Goal: Task Accomplishment & Management: Complete application form

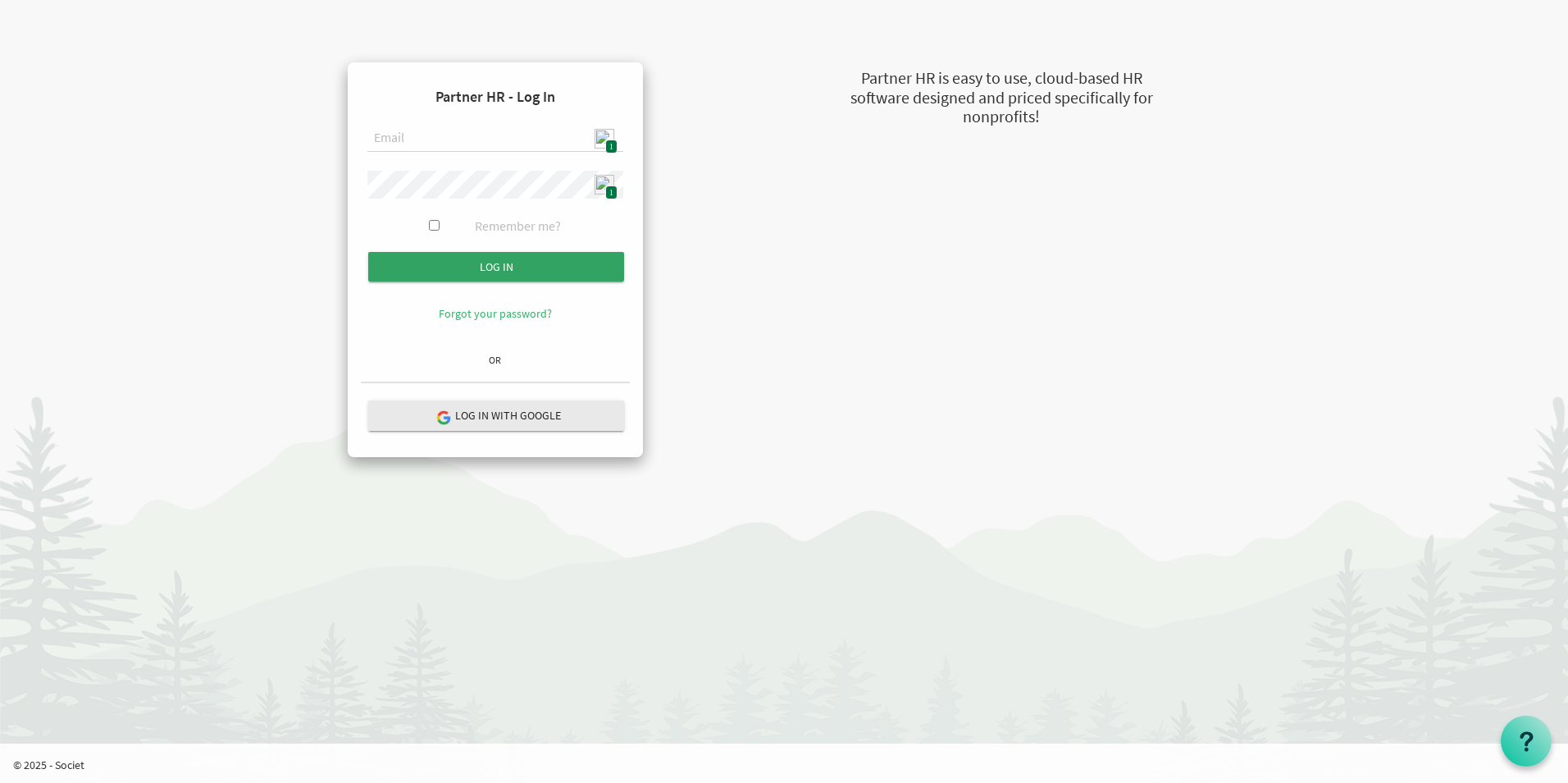
type input "admin@stepind.org"
click at [517, 272] on input "submit" at bounding box center [496, 267] width 256 height 29
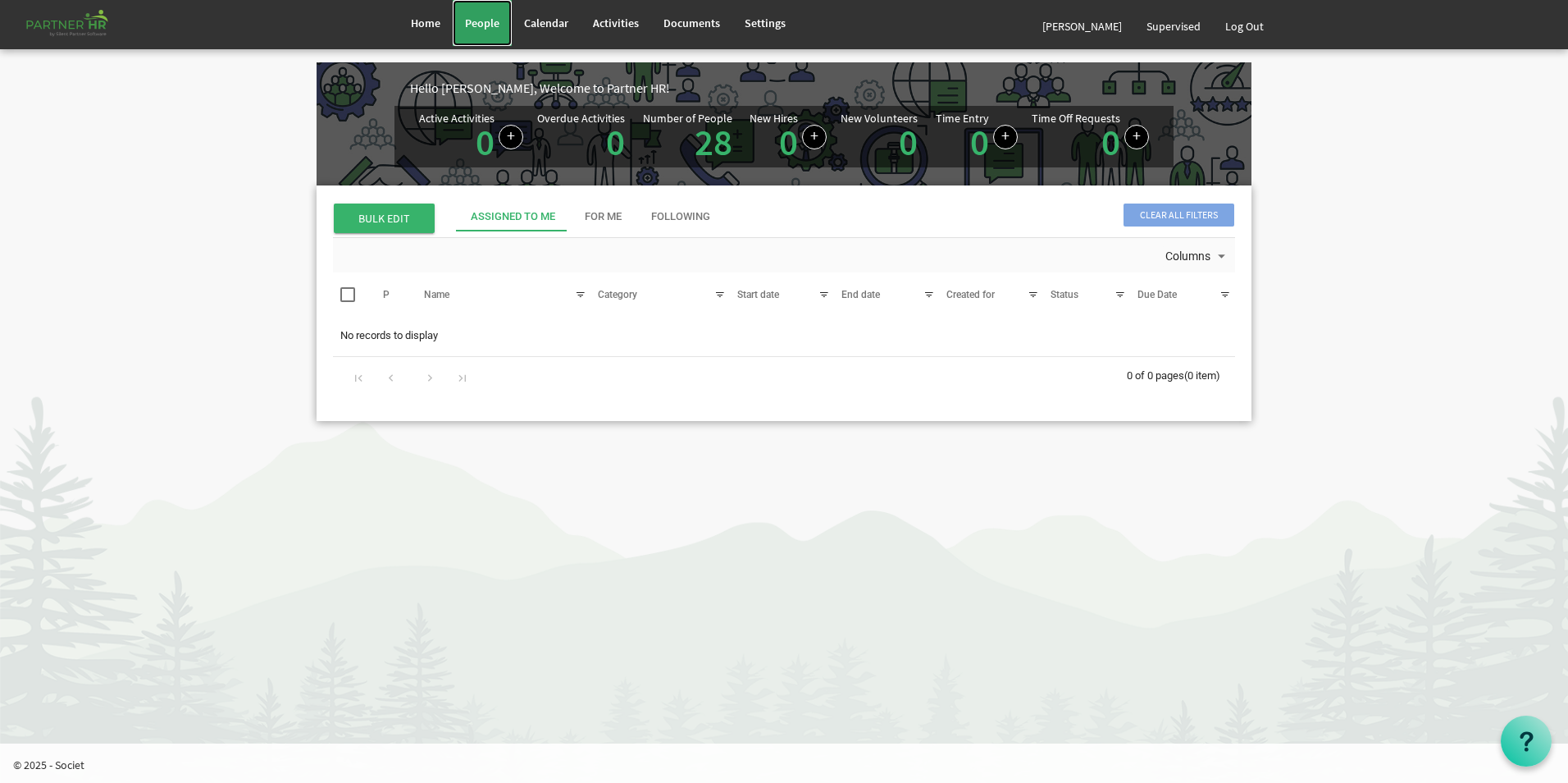
click at [488, 24] on span "People" at bounding box center [482, 23] width 35 height 15
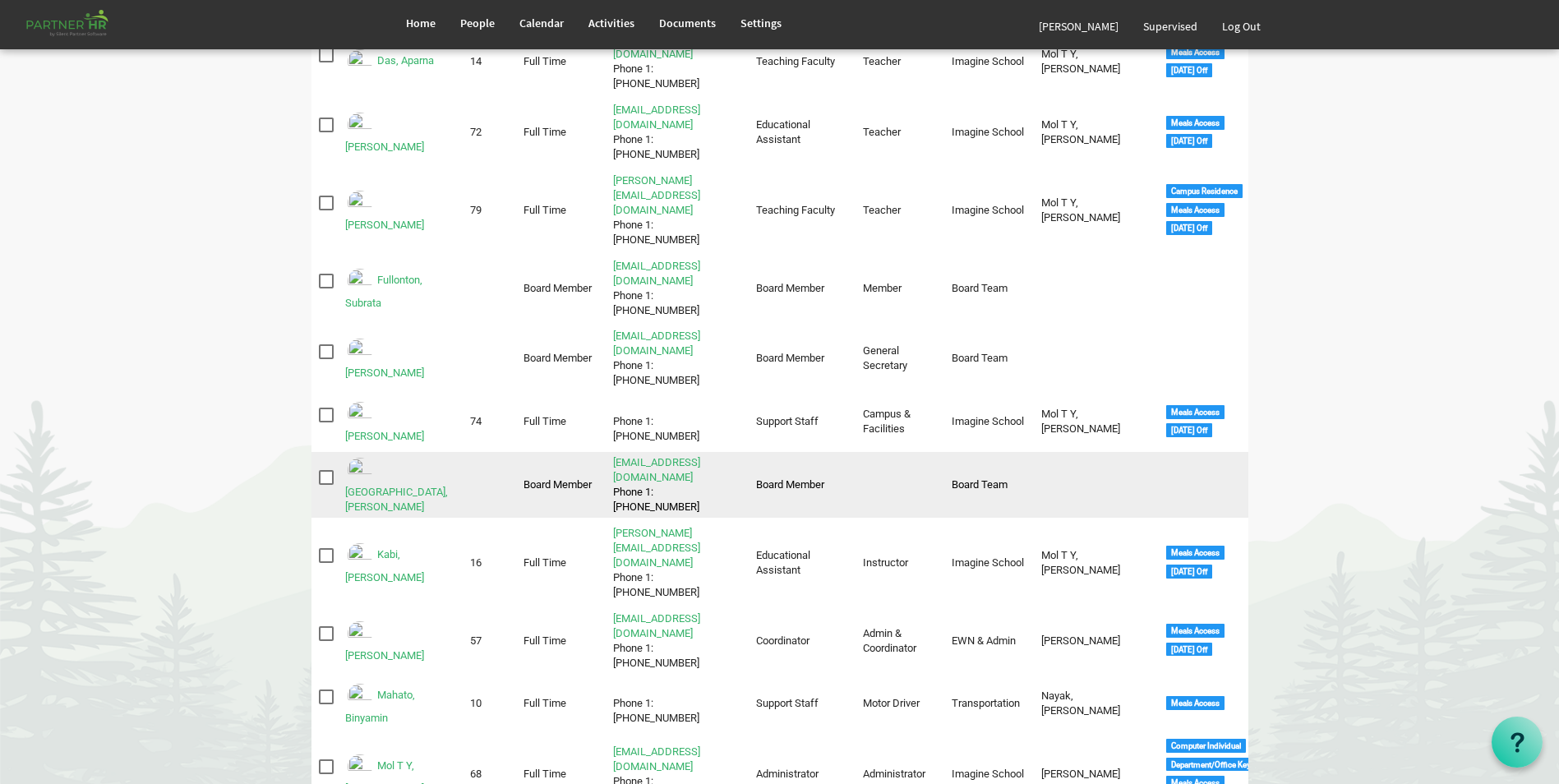
scroll to position [493, 0]
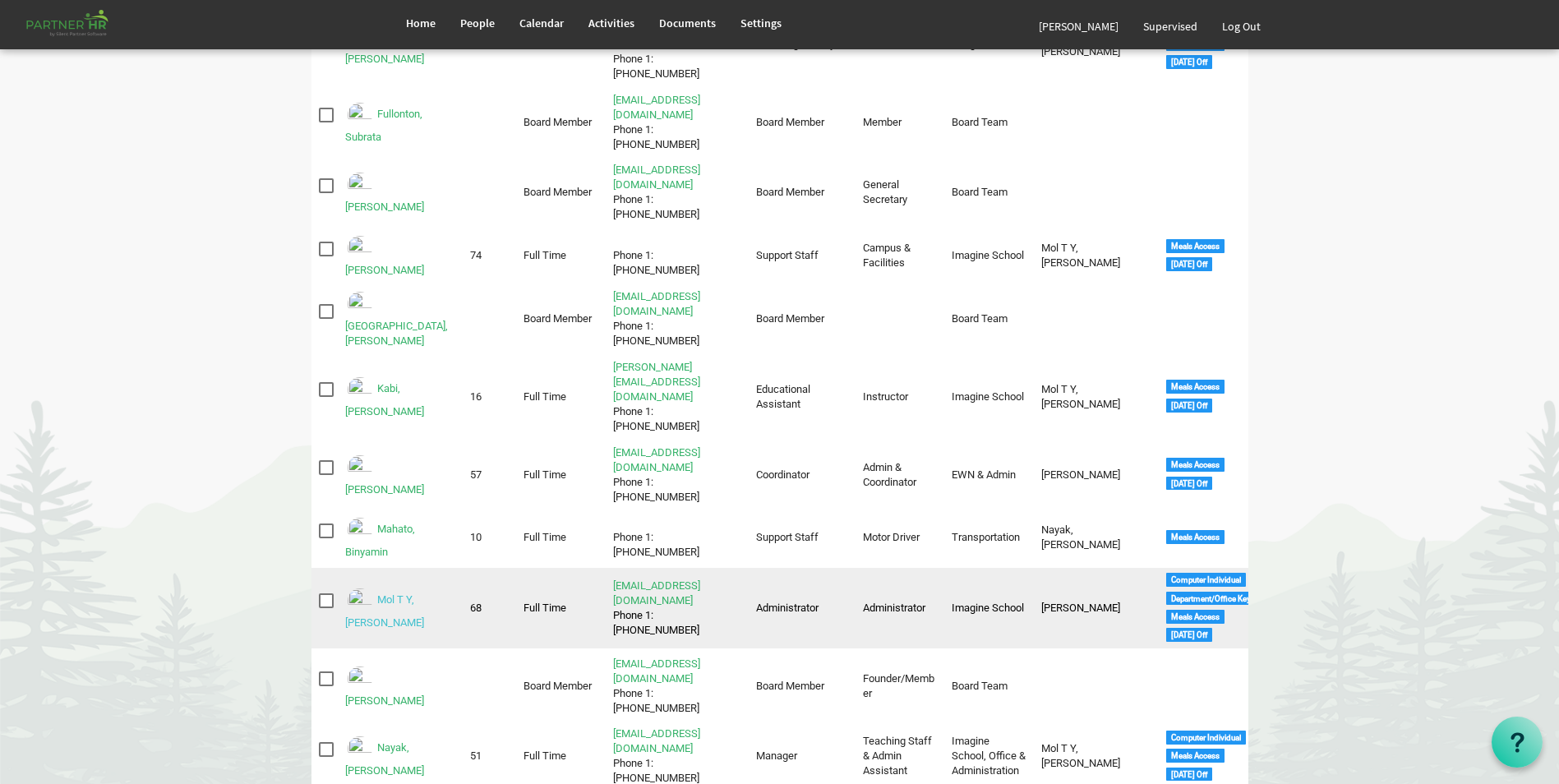
click at [417, 594] on link "Mol T Y, Smitha" at bounding box center [385, 611] width 79 height 35
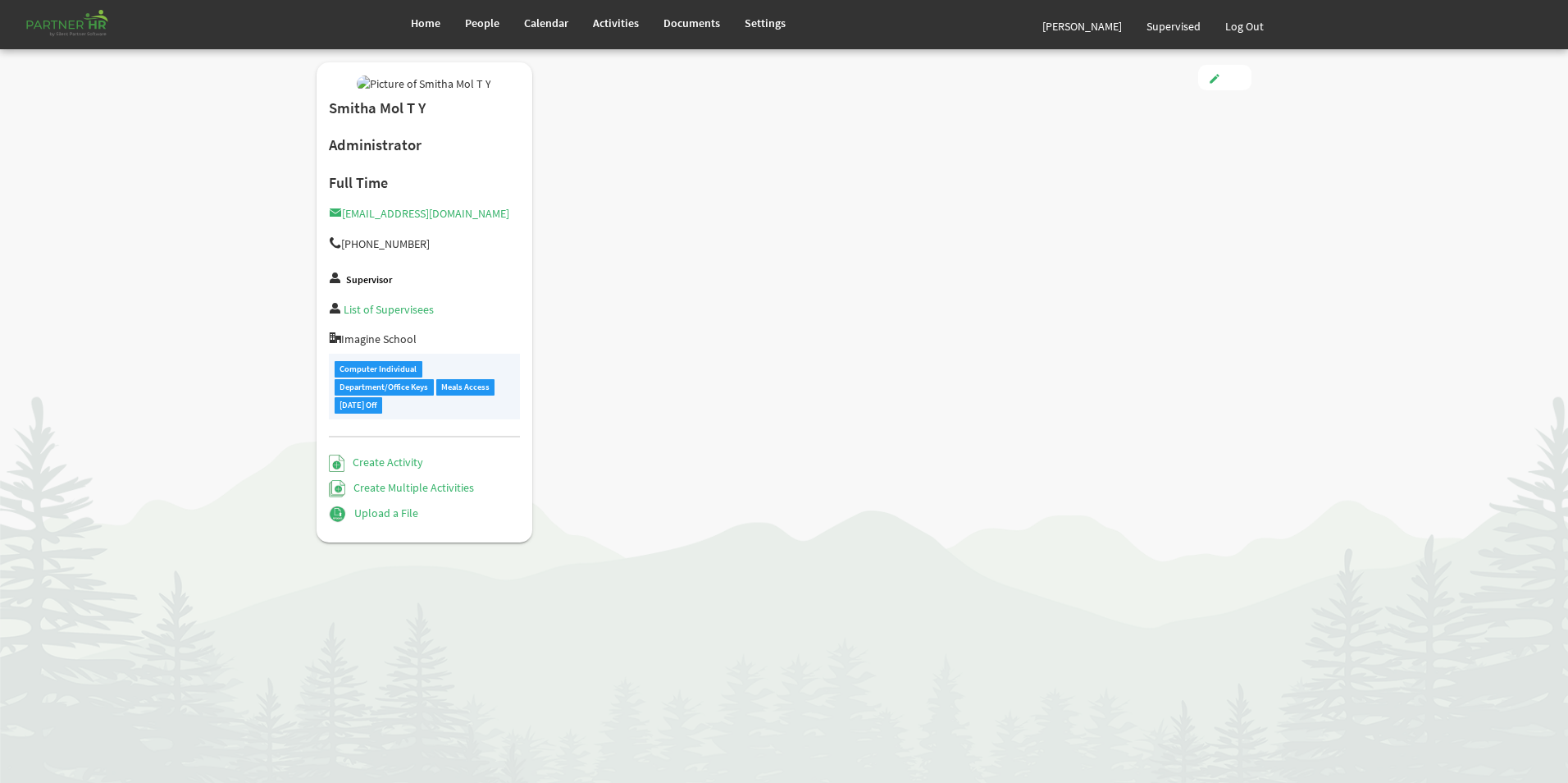
type input "Full Time"
type input "Administrator"
type input "Labanya Rekha Nayak"
type input "4/1/2024"
type input "[DEMOGRAPHIC_DATA]"
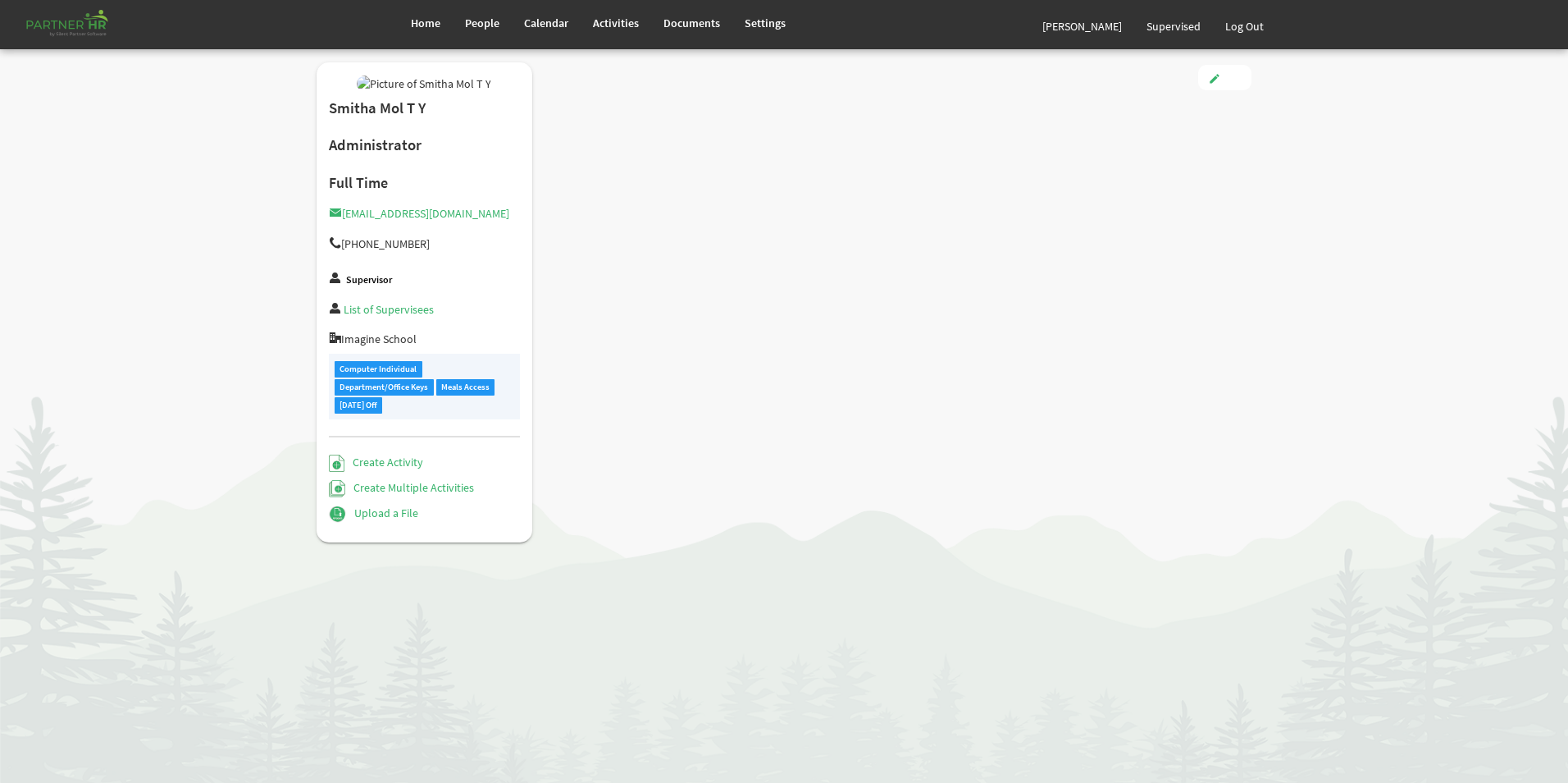
type input "[DATE]"
checkbox input "true"
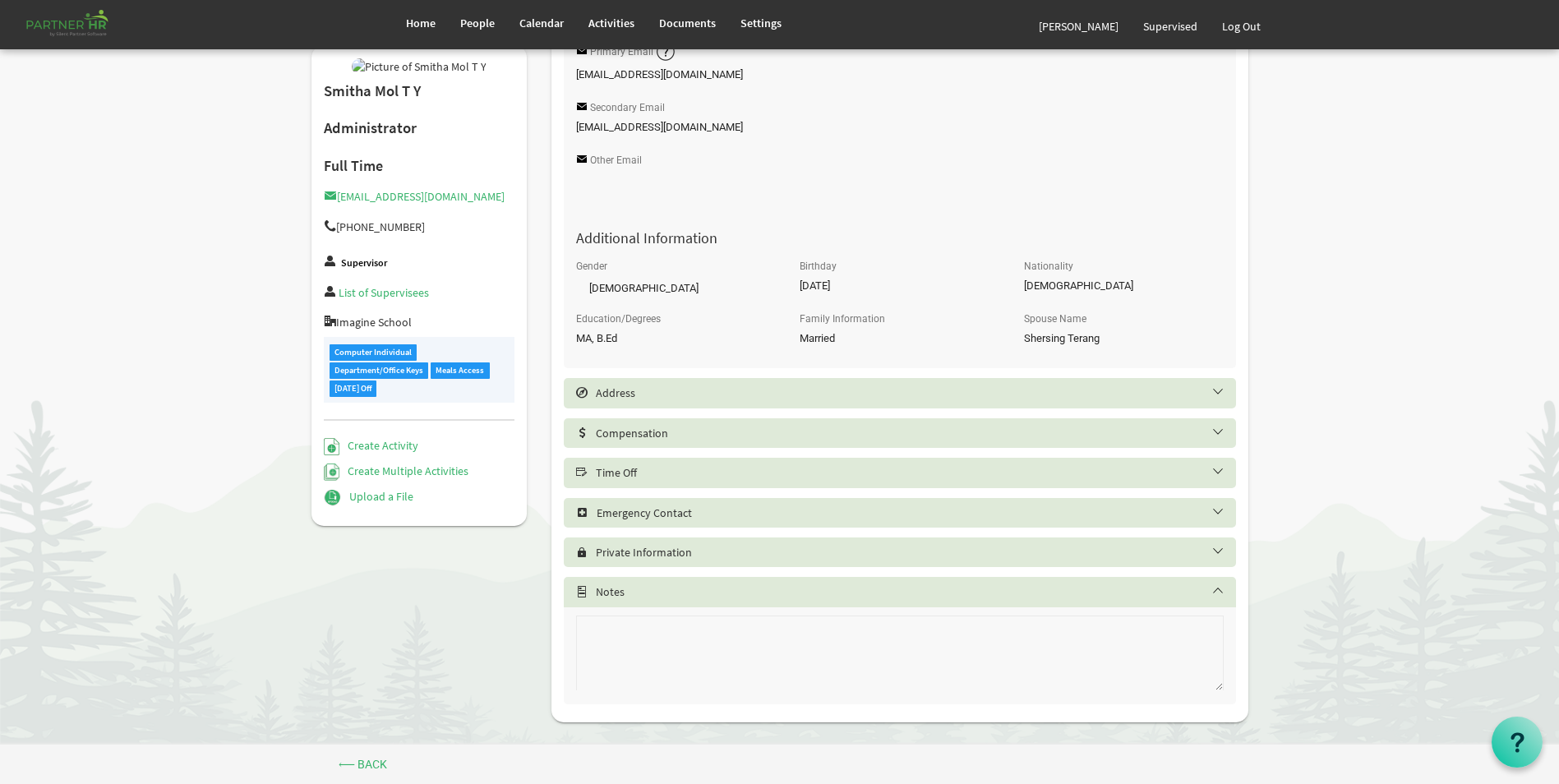
scroll to position [545, 0]
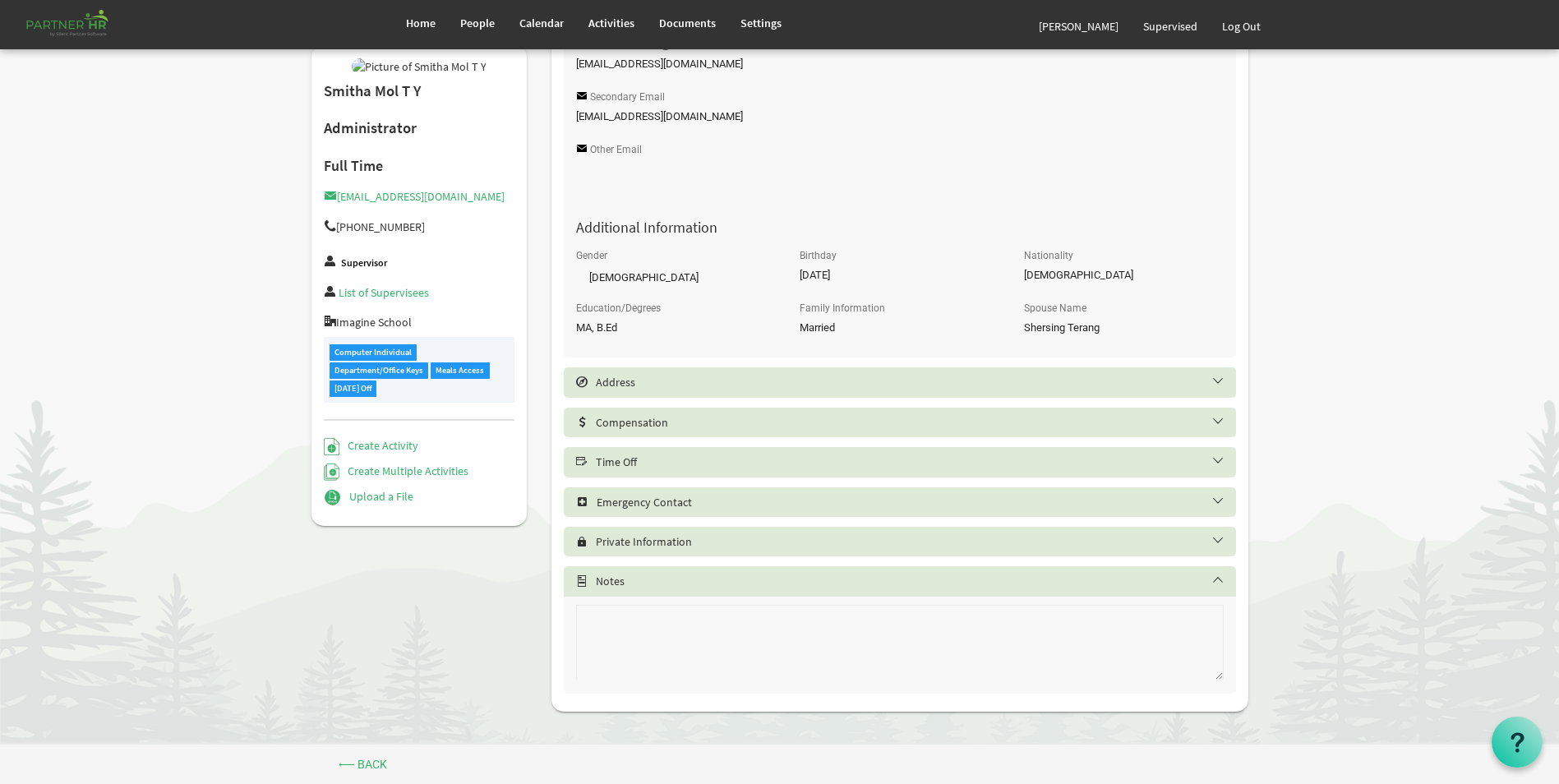
click at [641, 467] on h5 "Time Off" at bounding box center [912, 462] width 672 height 13
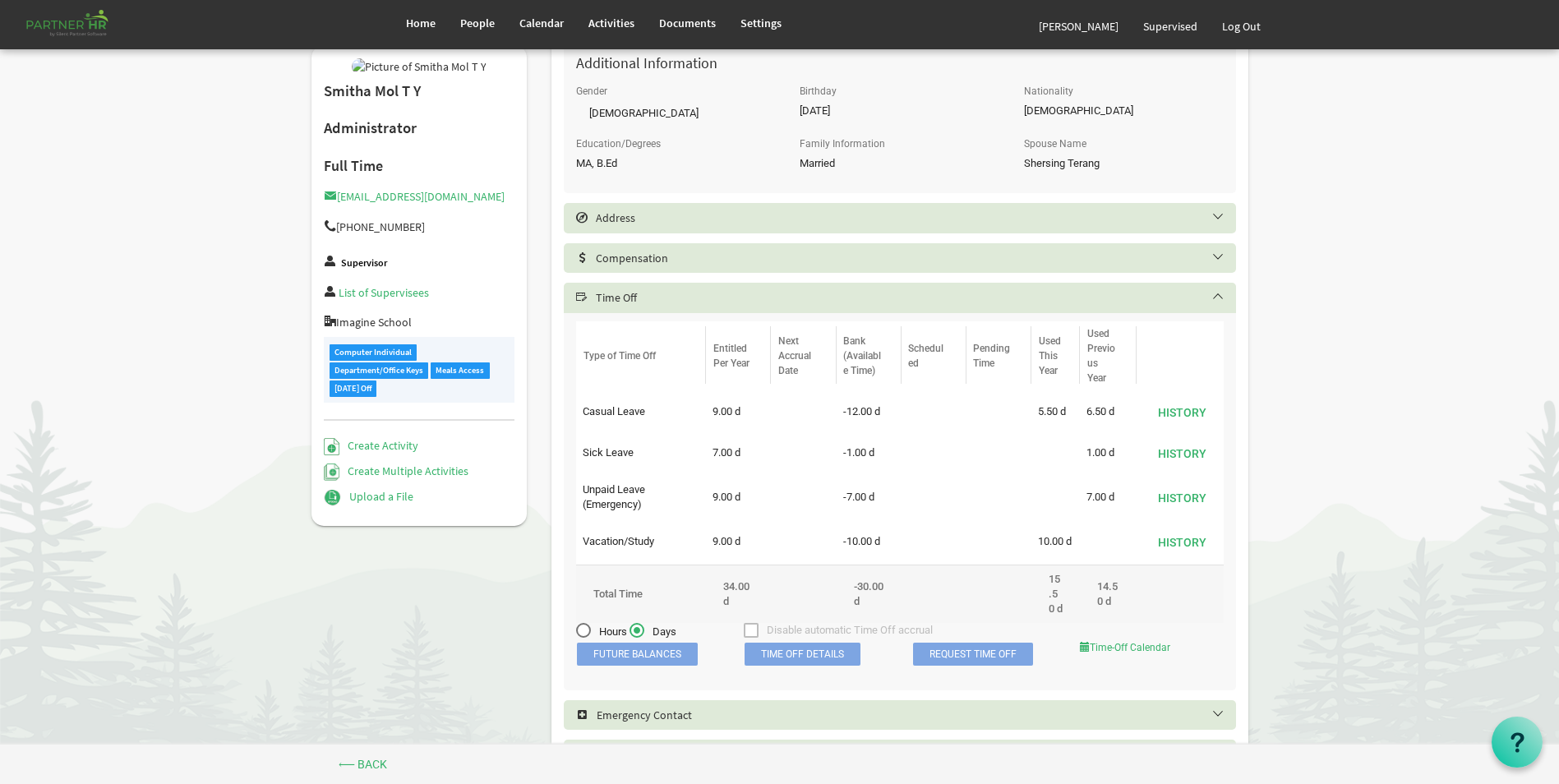
scroll to position [791, 0]
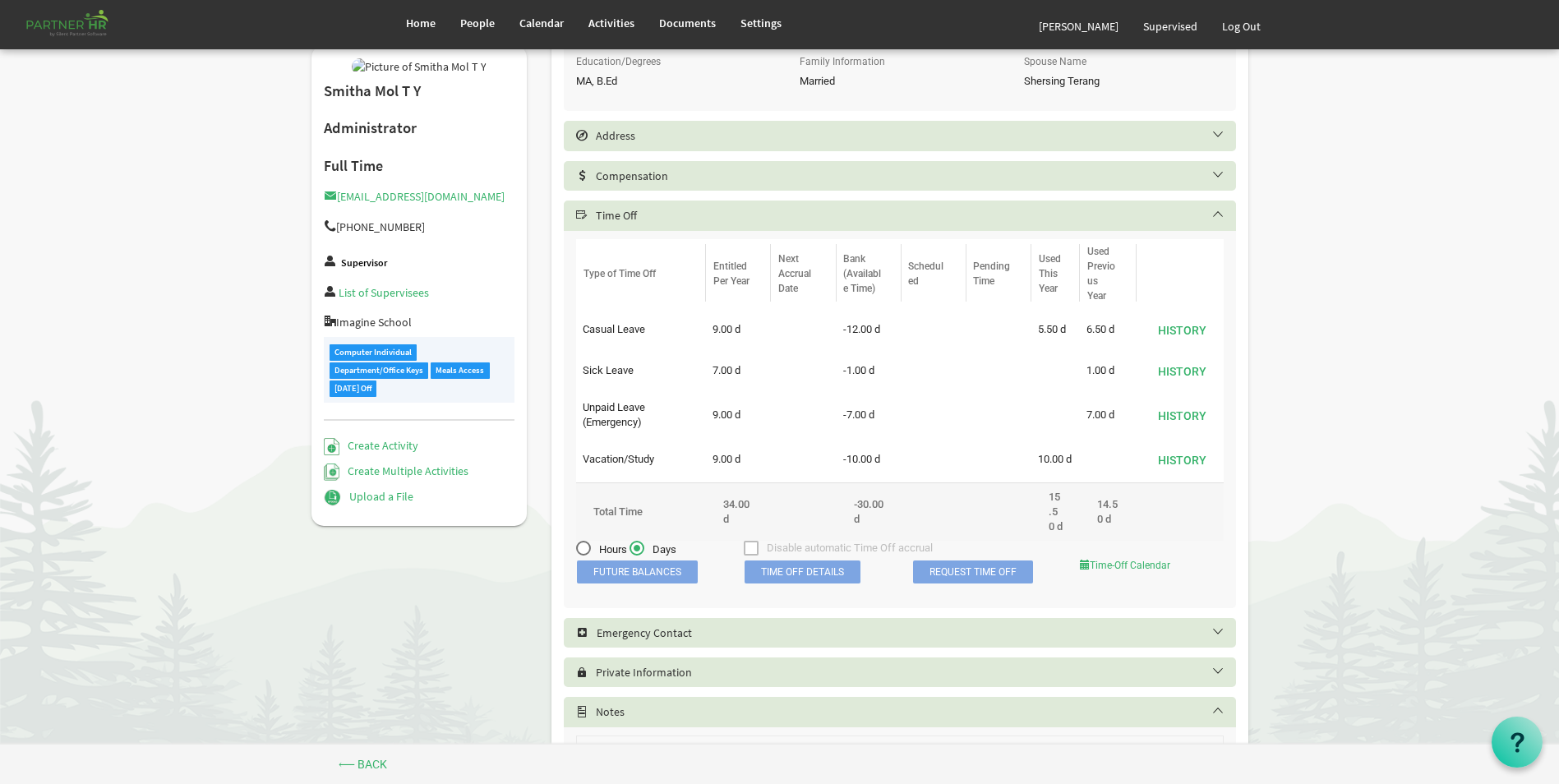
click at [821, 583] on span "Time Off Details" at bounding box center [803, 571] width 116 height 23
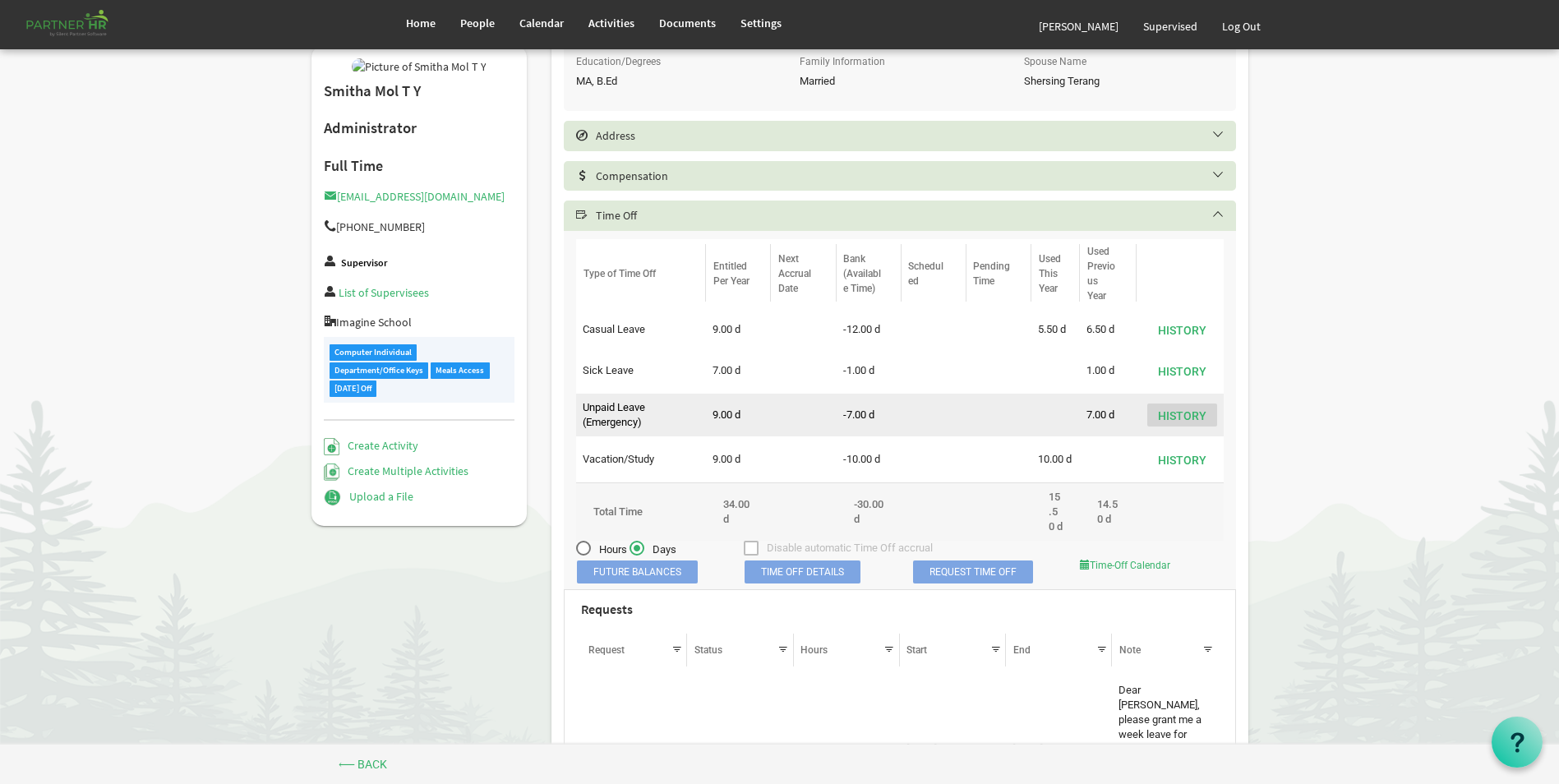
click at [1185, 413] on button "History" at bounding box center [1182, 414] width 70 height 23
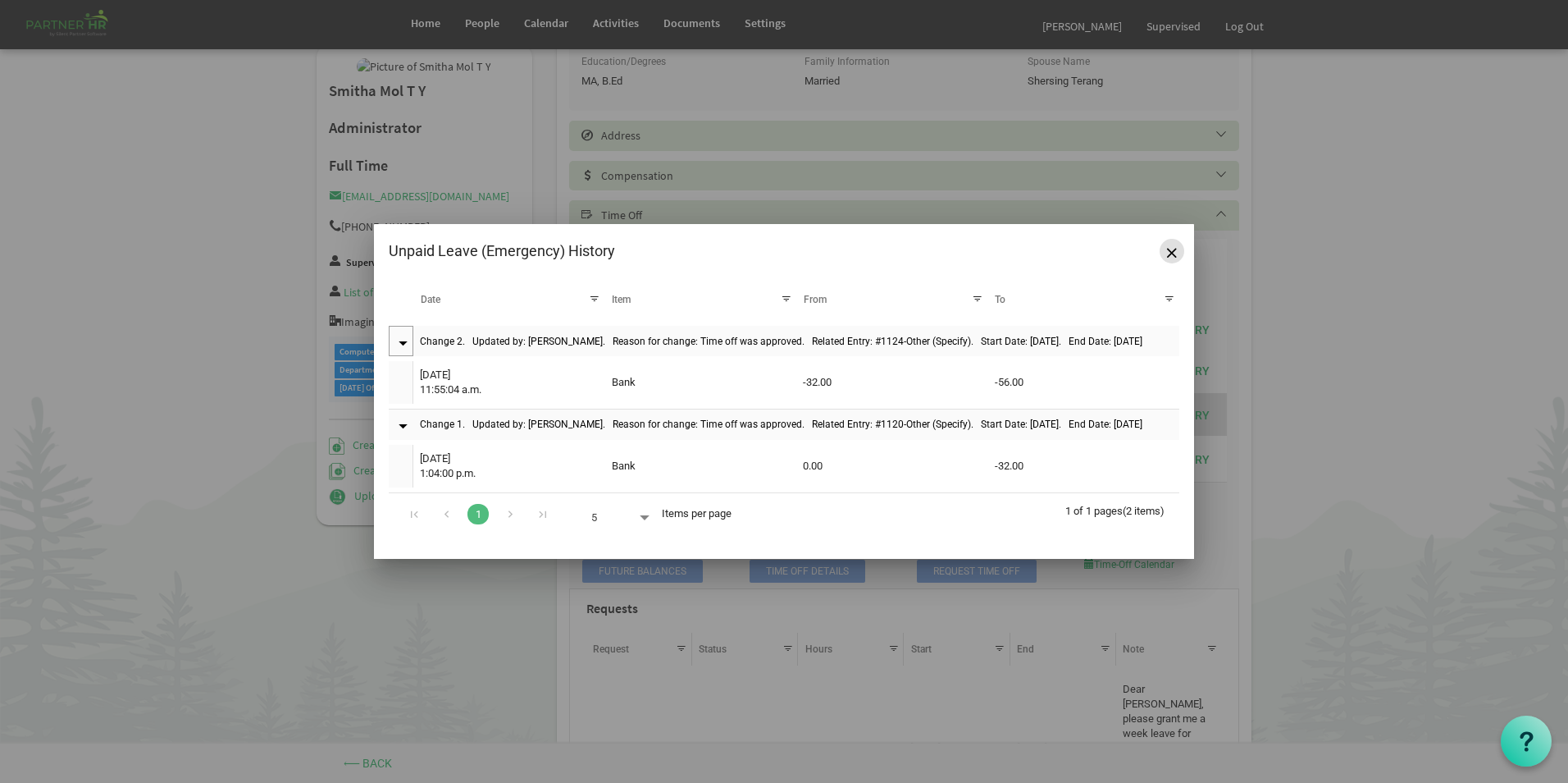
click at [1171, 251] on span "Close" at bounding box center [1172, 253] width 10 height 10
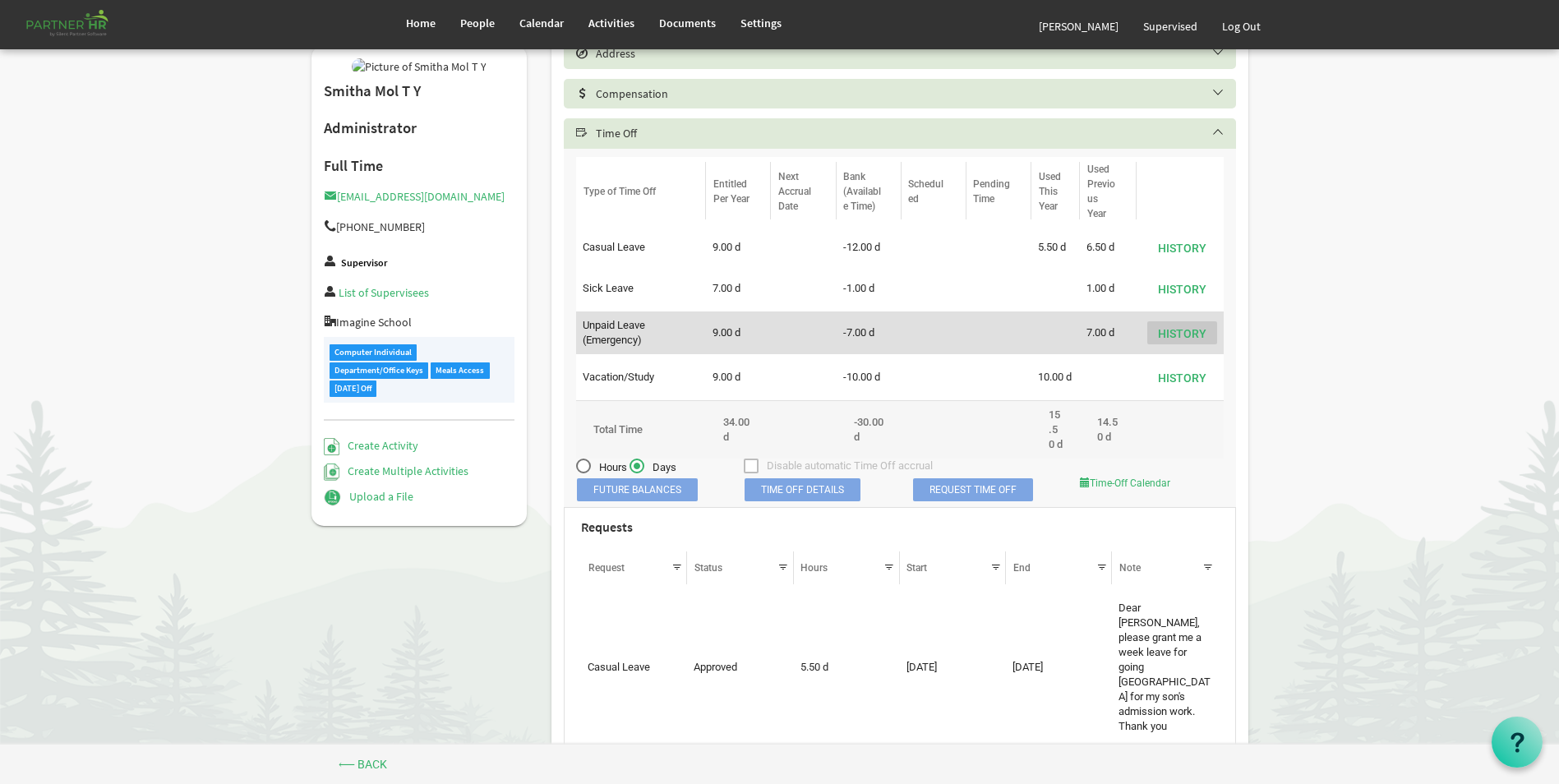
scroll to position [955, 0]
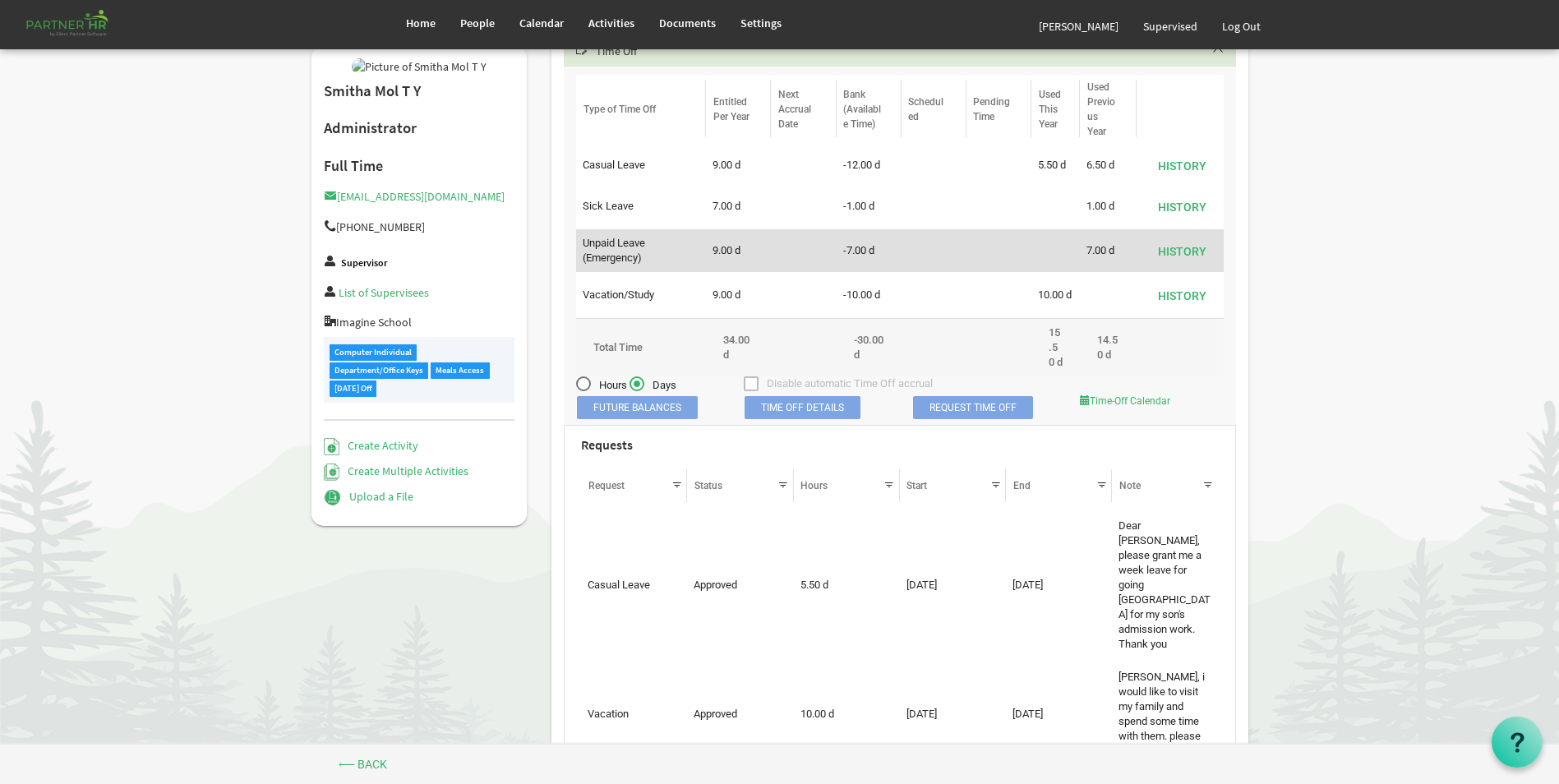
click at [1271, 119] on body "Home People Calendar" at bounding box center [780, 398] width 1559 height 2707
click at [1269, 589] on body "Home People Calendar" at bounding box center [780, 398] width 1559 height 2707
click at [968, 419] on link "Request Time Off" at bounding box center [973, 407] width 120 height 23
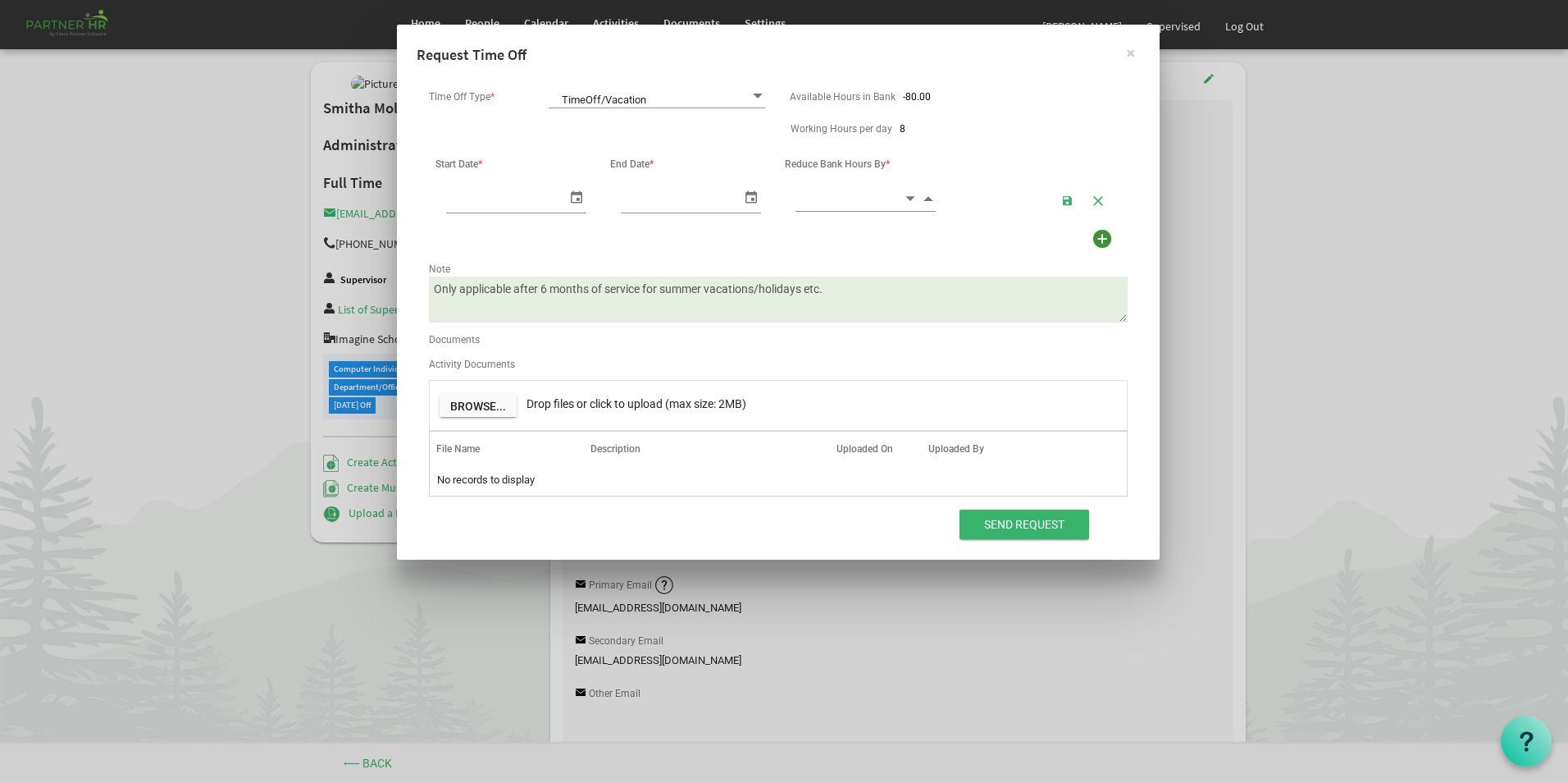
scroll to position [0, 17]
click at [690, 103] on span "TimeOff/Vacation TimeOff/Vacation" at bounding box center [657, 96] width 217 height 23
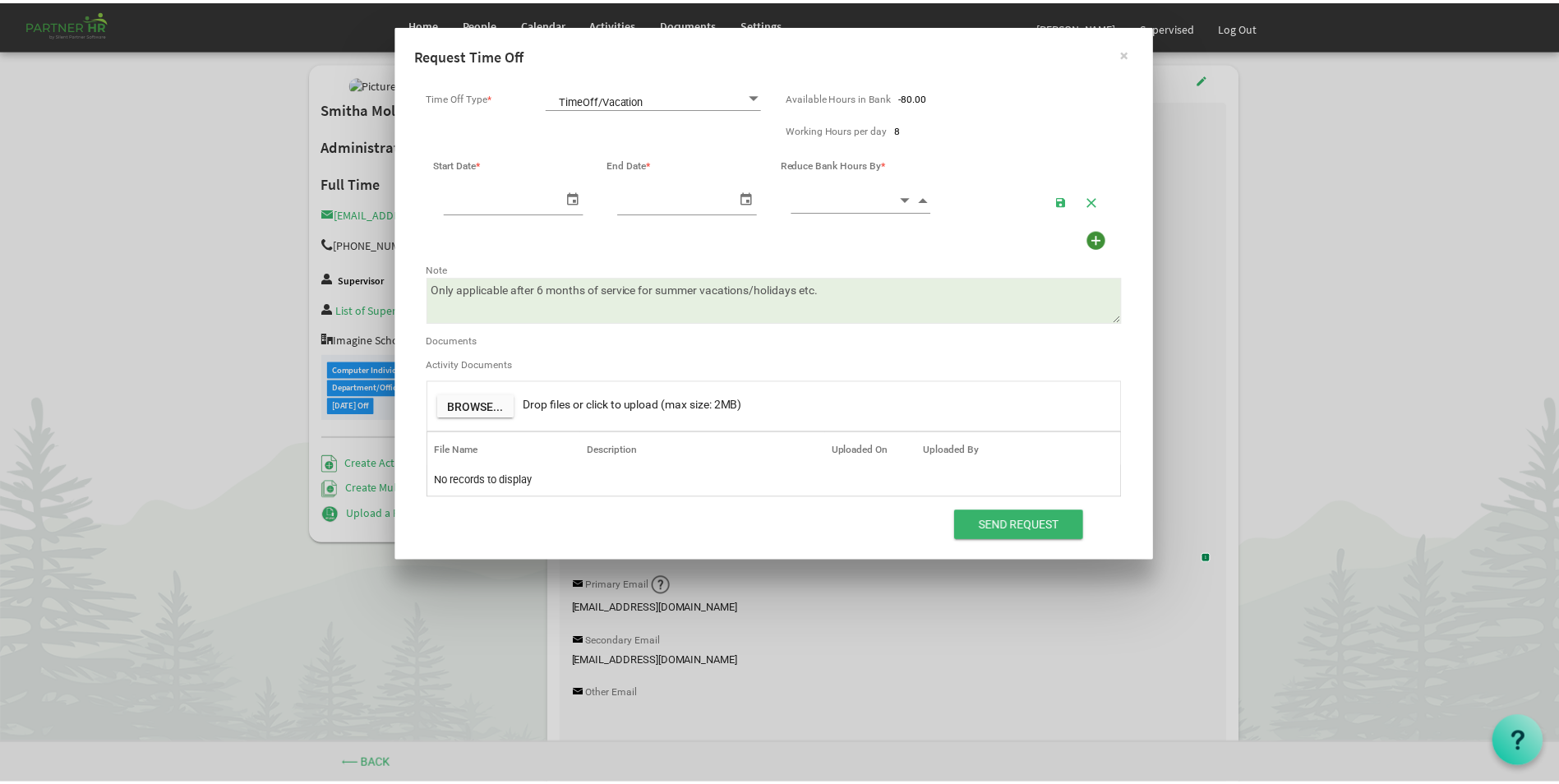
scroll to position [0, 0]
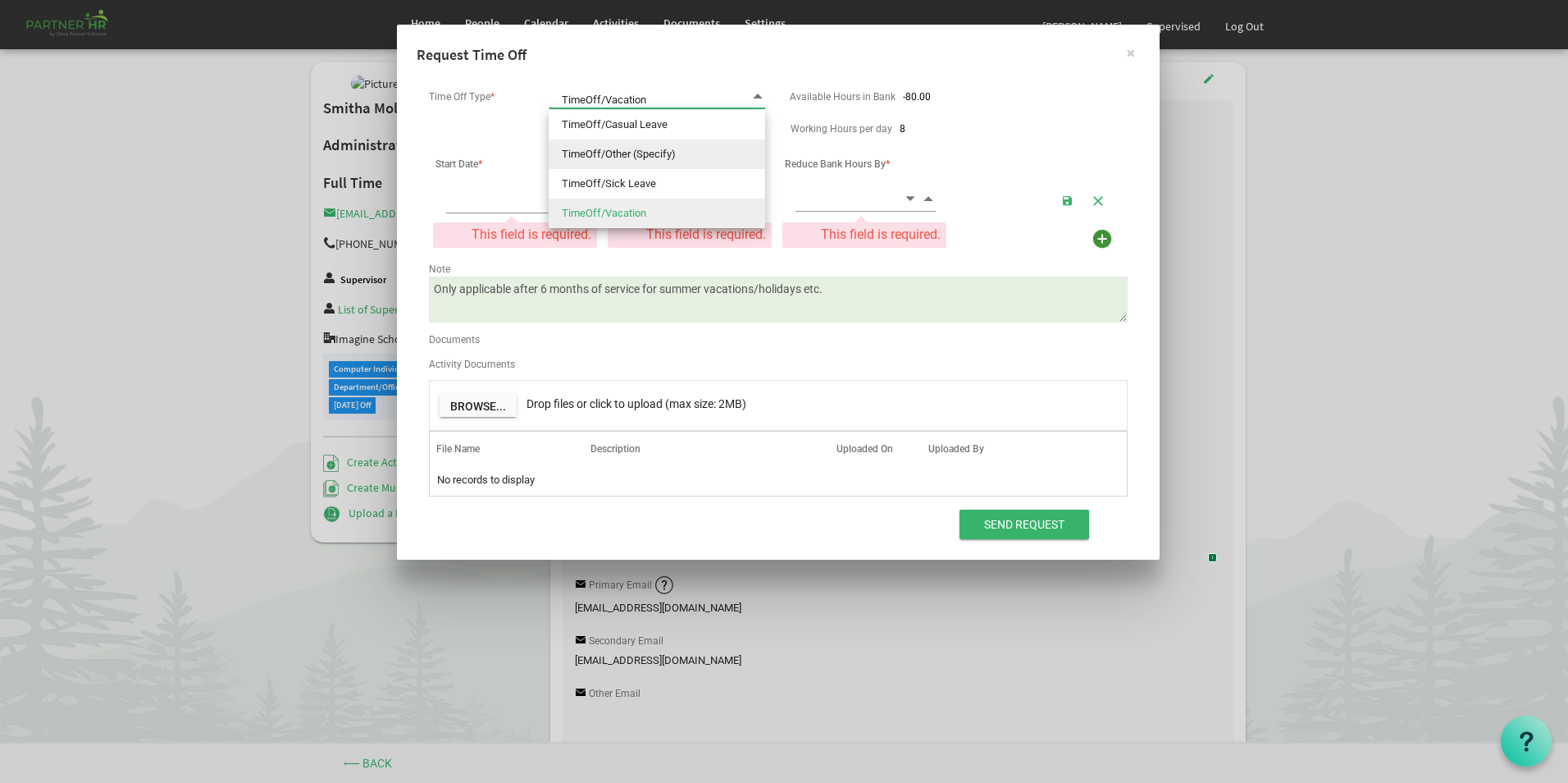
click at [702, 150] on li "TimeOff/Other (Specify)" at bounding box center [657, 154] width 217 height 29
type input "TimeOff/Other (Specify)"
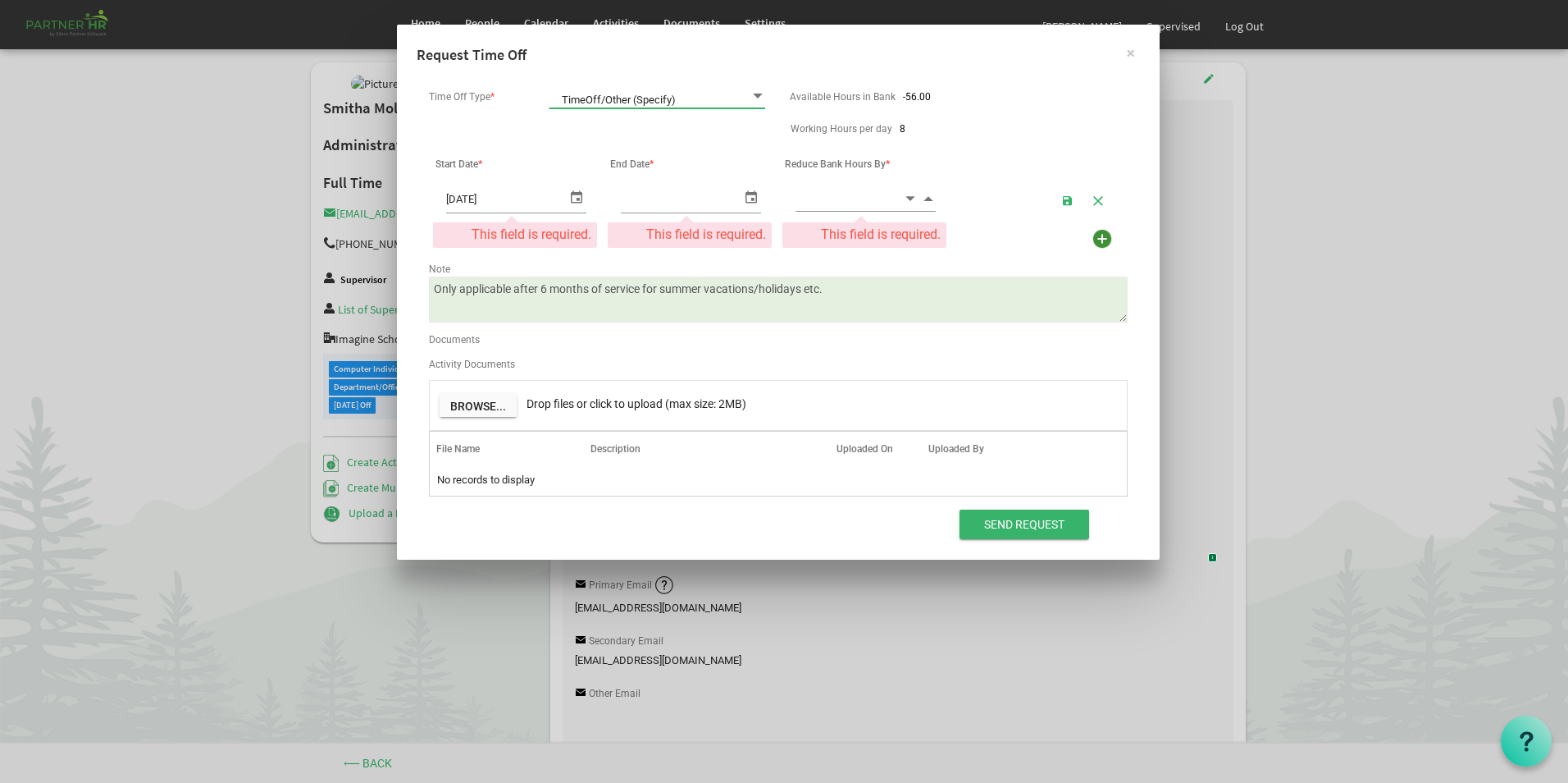
click at [581, 197] on span "select" at bounding box center [576, 197] width 19 height 24
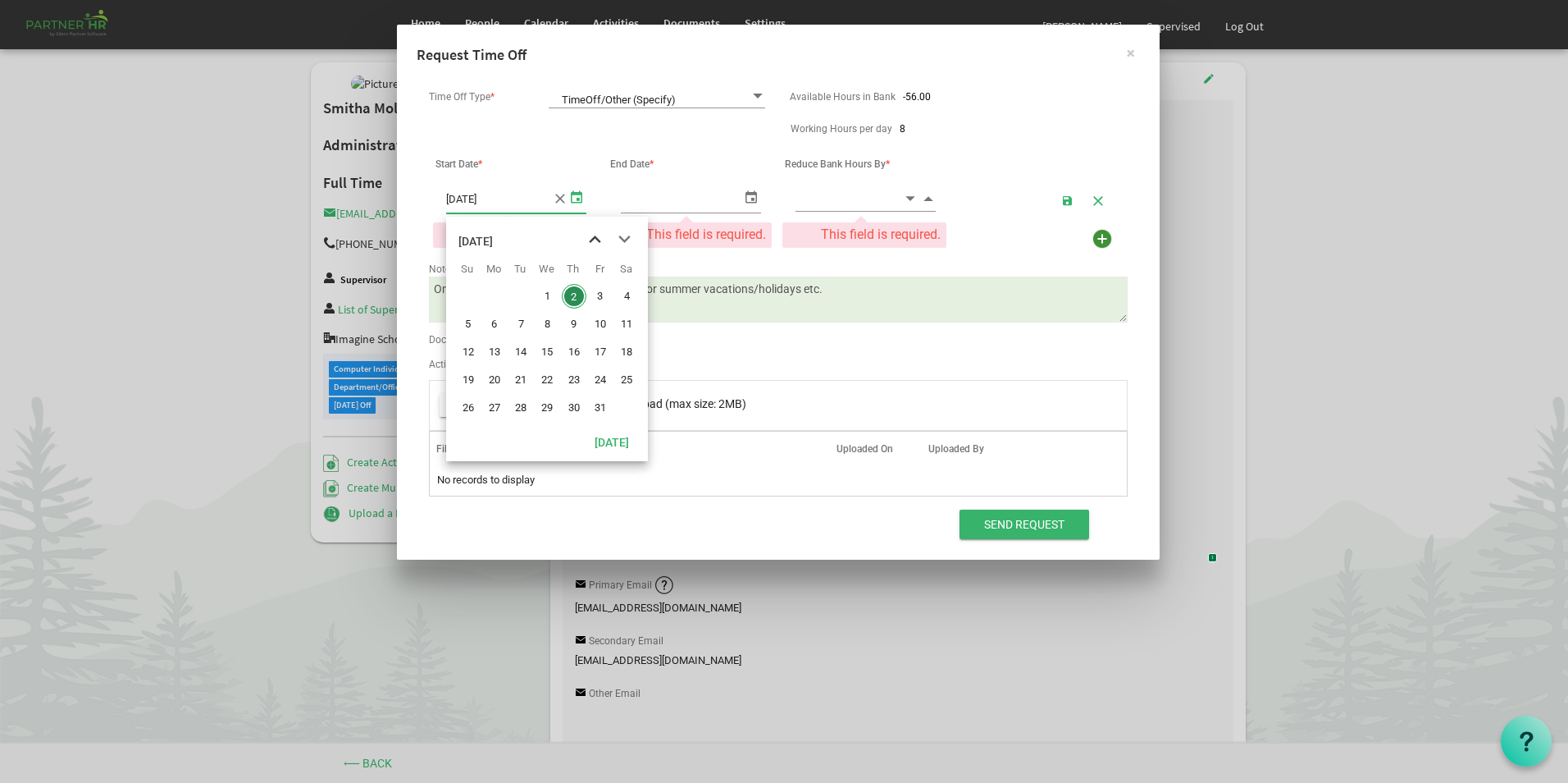
click at [598, 244] on span "previous month" at bounding box center [594, 240] width 28 height 29
click at [580, 196] on span "select" at bounding box center [576, 197] width 19 height 24
click at [592, 242] on span "previous month" at bounding box center [594, 240] width 28 height 29
click at [497, 414] on span "29" at bounding box center [494, 407] width 25 height 25
type input "[DATE]"
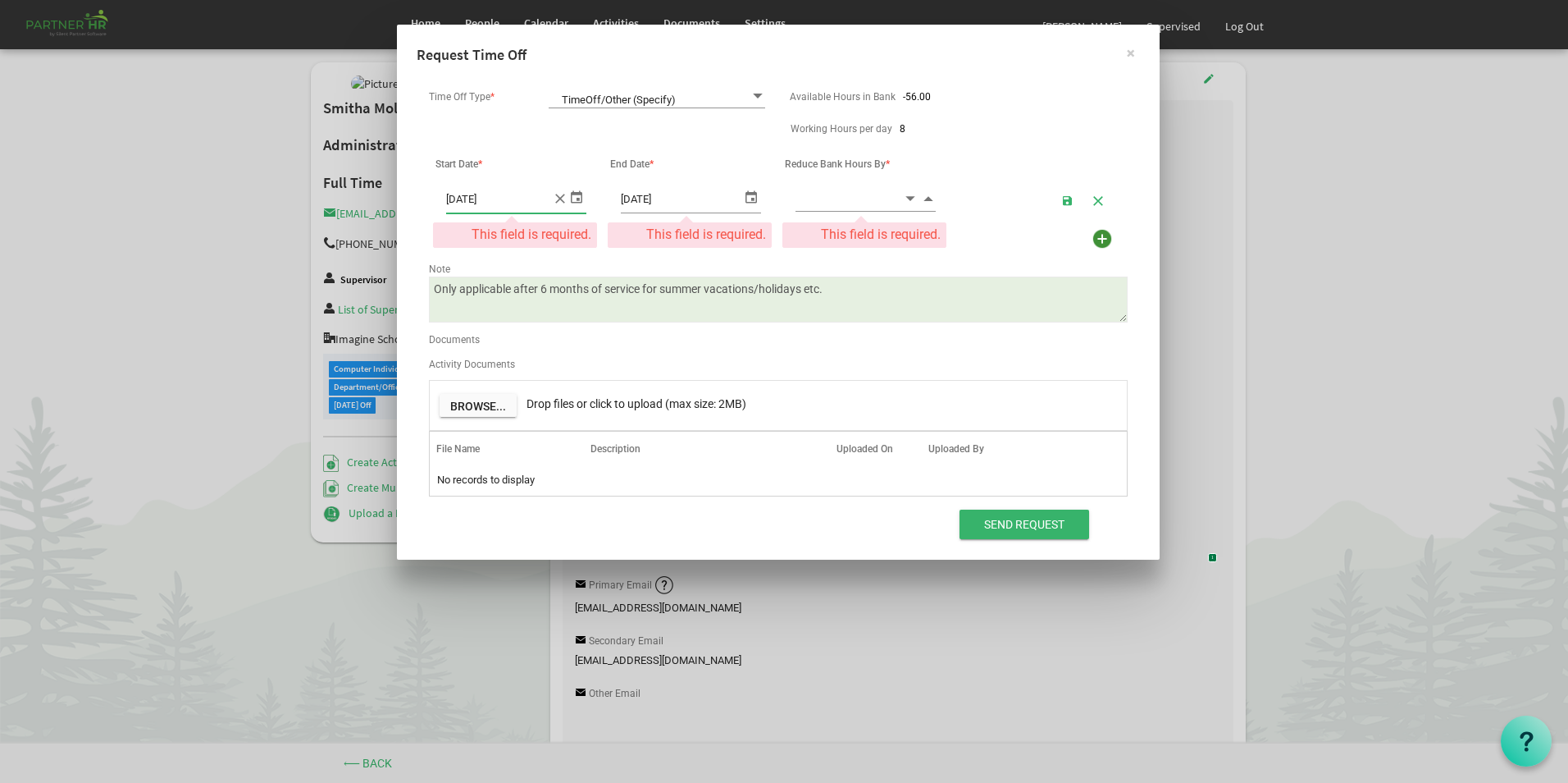
click at [751, 200] on span "select" at bounding box center [750, 197] width 19 height 24
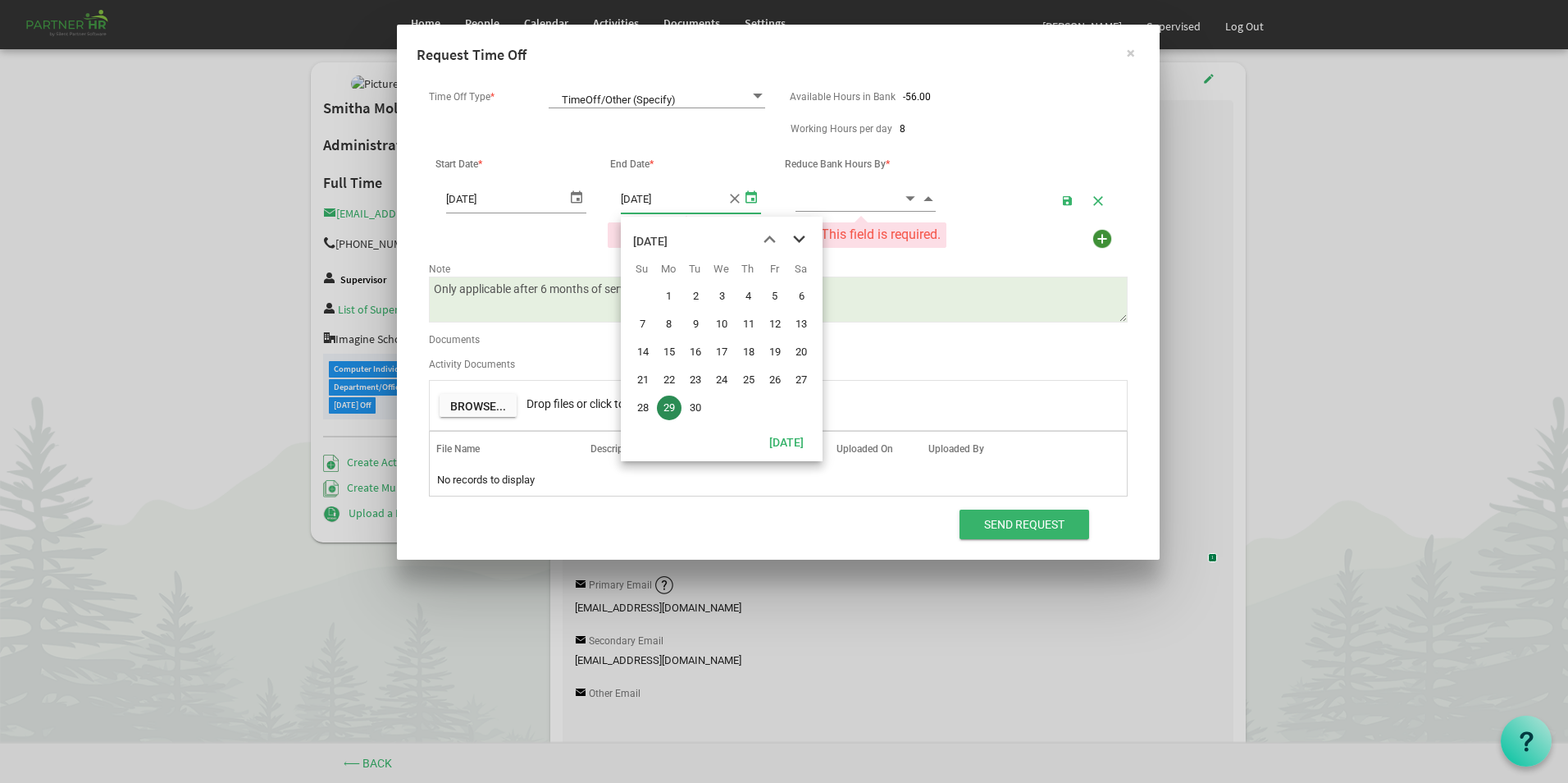
click at [800, 238] on span "next month" at bounding box center [798, 240] width 28 height 29
click at [724, 299] on span "1" at bounding box center [721, 296] width 25 height 25
type input "[DATE]"
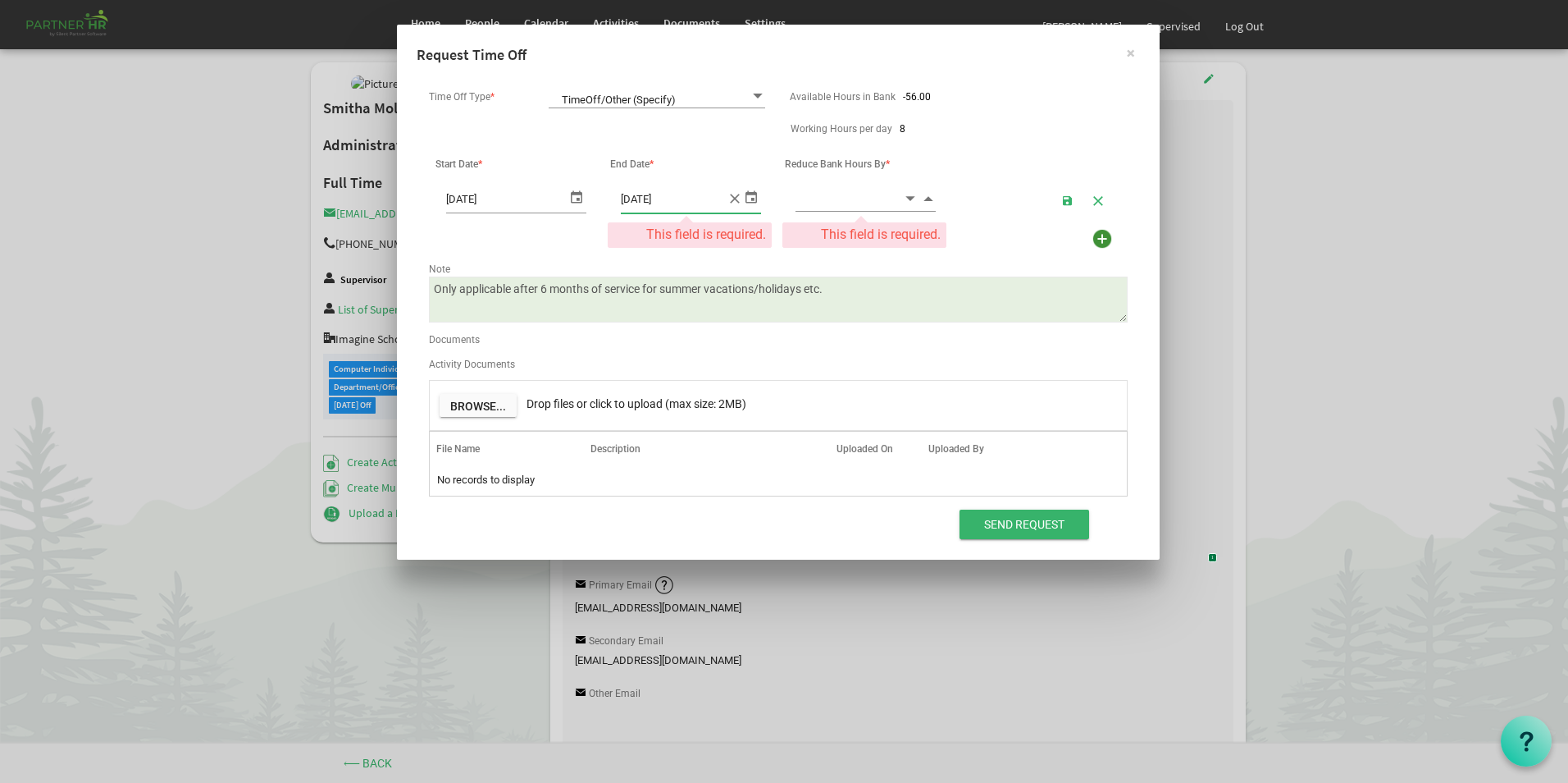
click at [908, 199] on span "Decrement value" at bounding box center [910, 198] width 15 height 19
click at [889, 199] on input "0" at bounding box center [849, 199] width 107 height 26
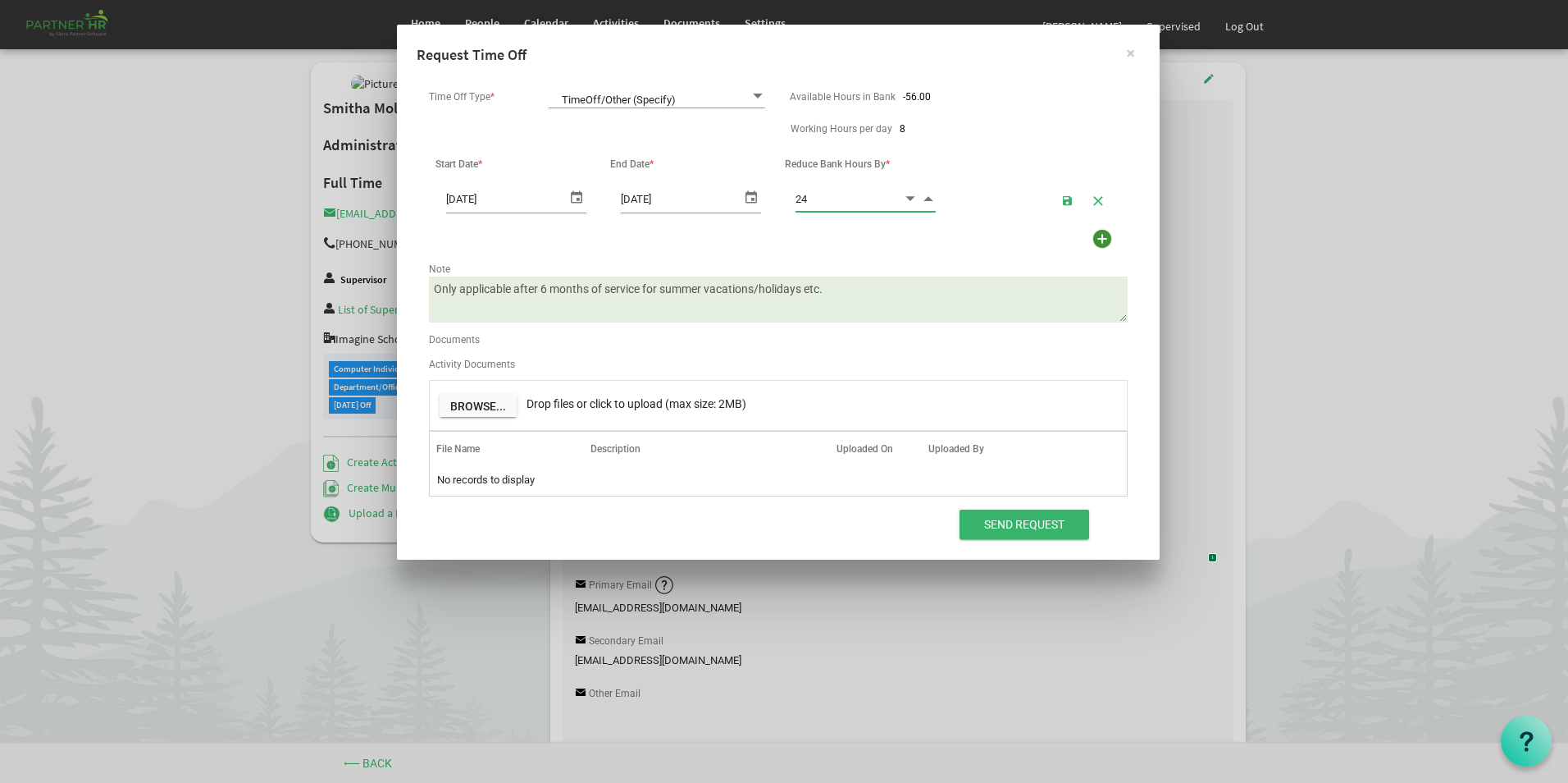
type input "24.00"
click at [911, 247] on div "Use Lieu Time First" at bounding box center [779, 242] width 724 height 32
drag, startPoint x: 835, startPoint y: 292, endPoint x: 291, endPoint y: 311, distance: 544.3
click at [291, 311] on div "× Request Time Off Time Off Type * TimeOff/Other (Specify) TimeOff/Other (Speci…" at bounding box center [784, 392] width 1568 height 783
click at [1053, 524] on input "Send Request" at bounding box center [1024, 524] width 130 height 29
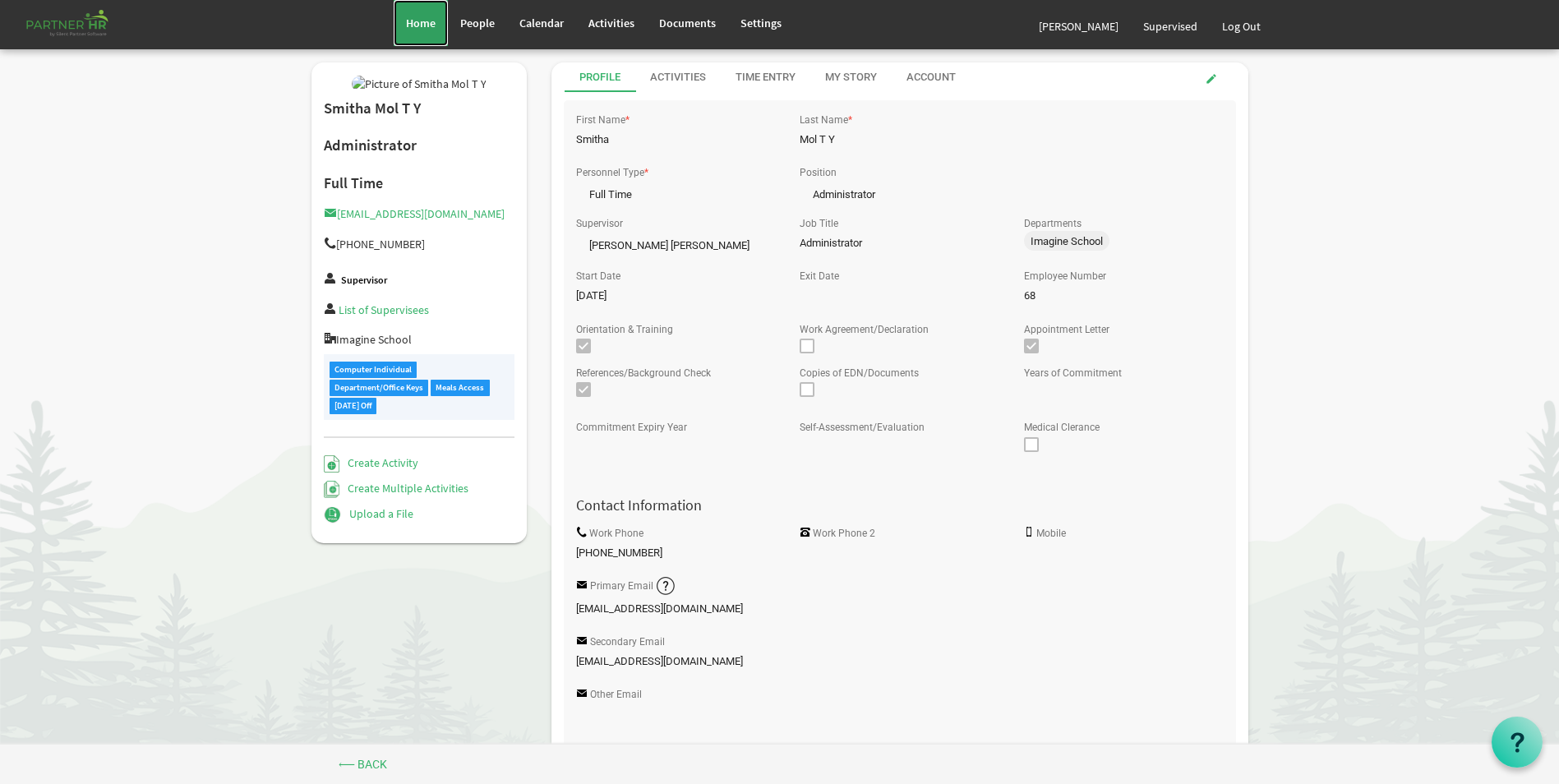
click at [433, 17] on span "Home" at bounding box center [421, 23] width 29 height 15
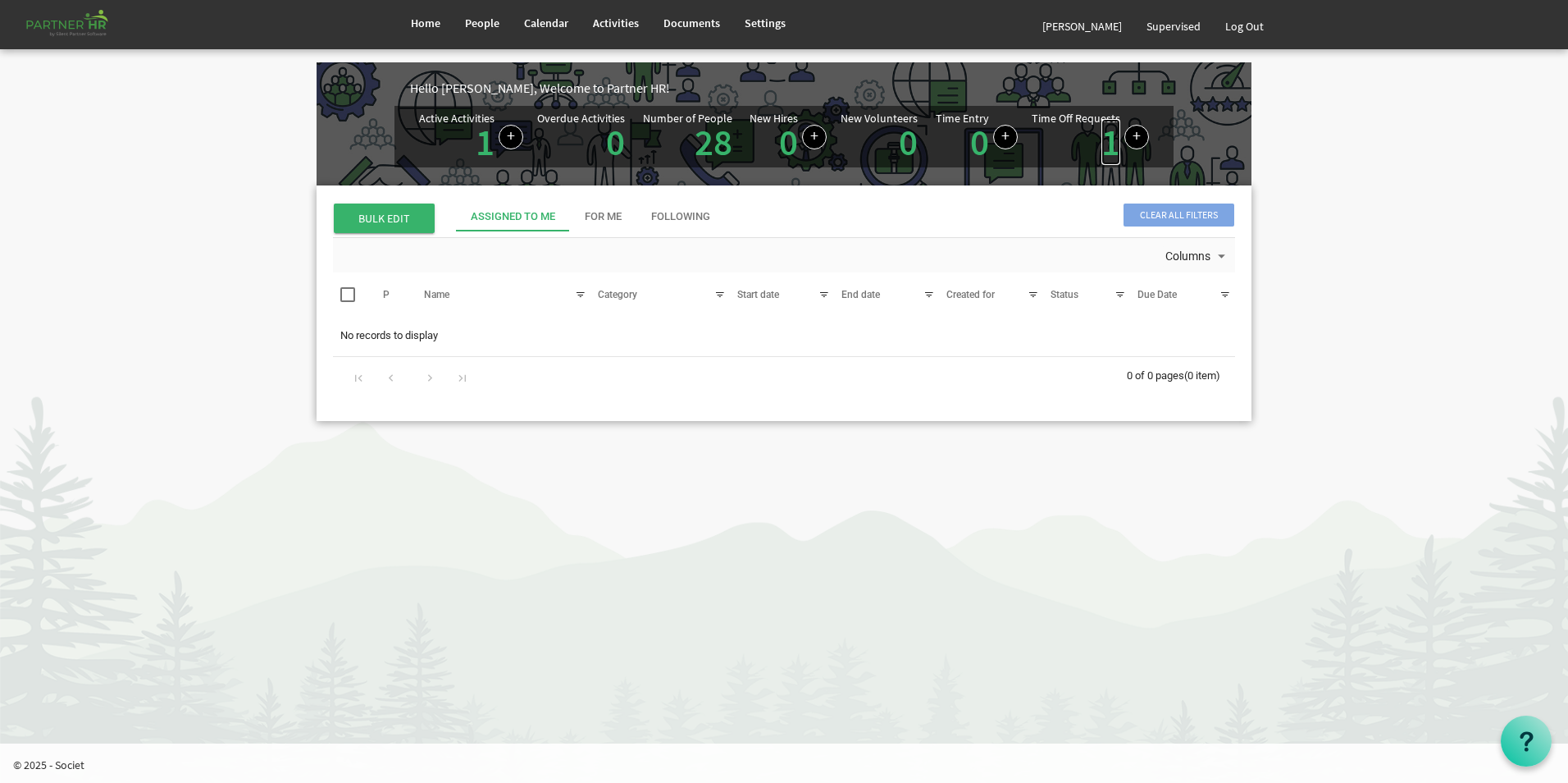
click at [1110, 149] on link "1" at bounding box center [1111, 142] width 19 height 46
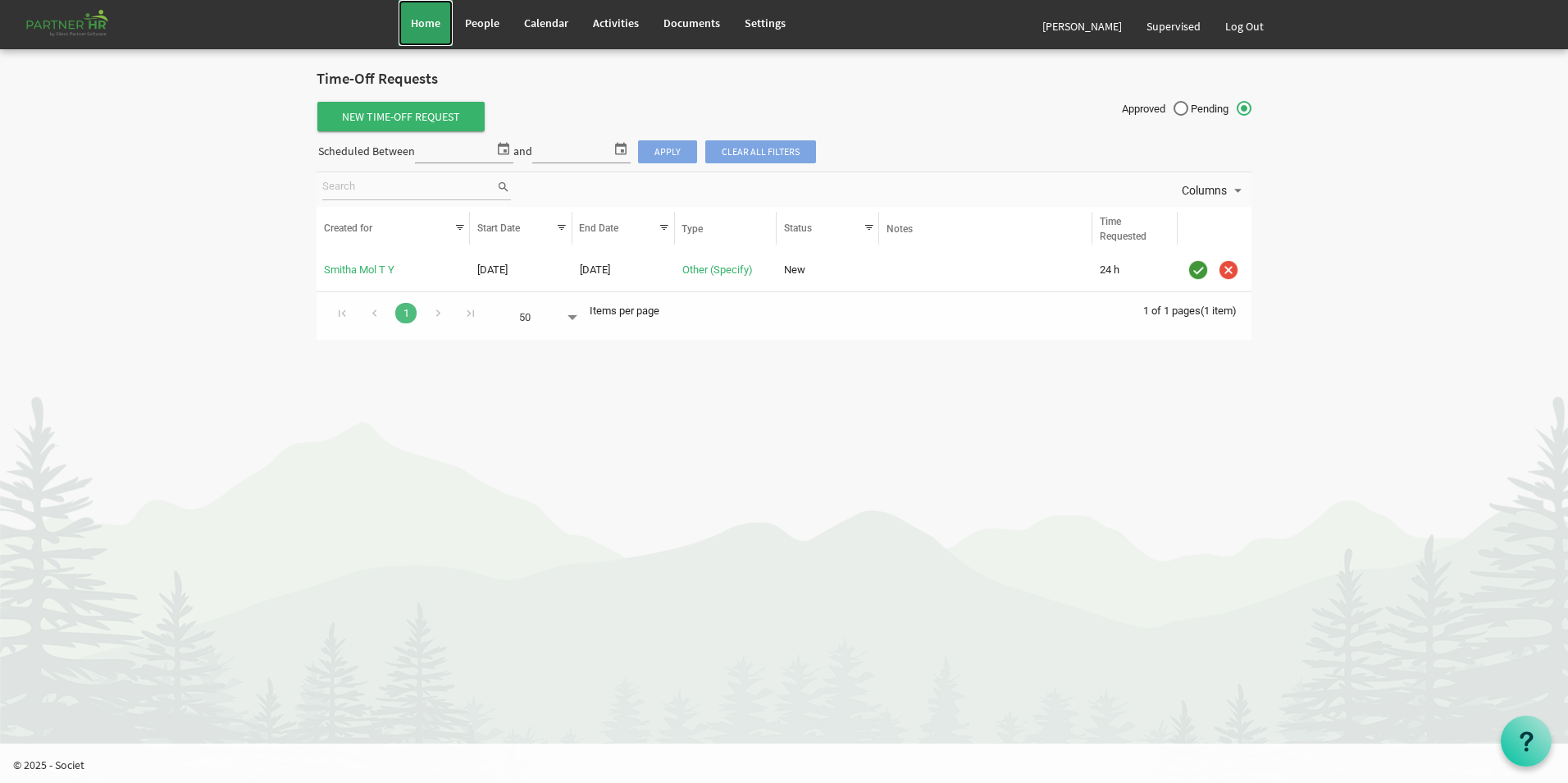
click at [420, 26] on span "Home" at bounding box center [425, 23] width 29 height 15
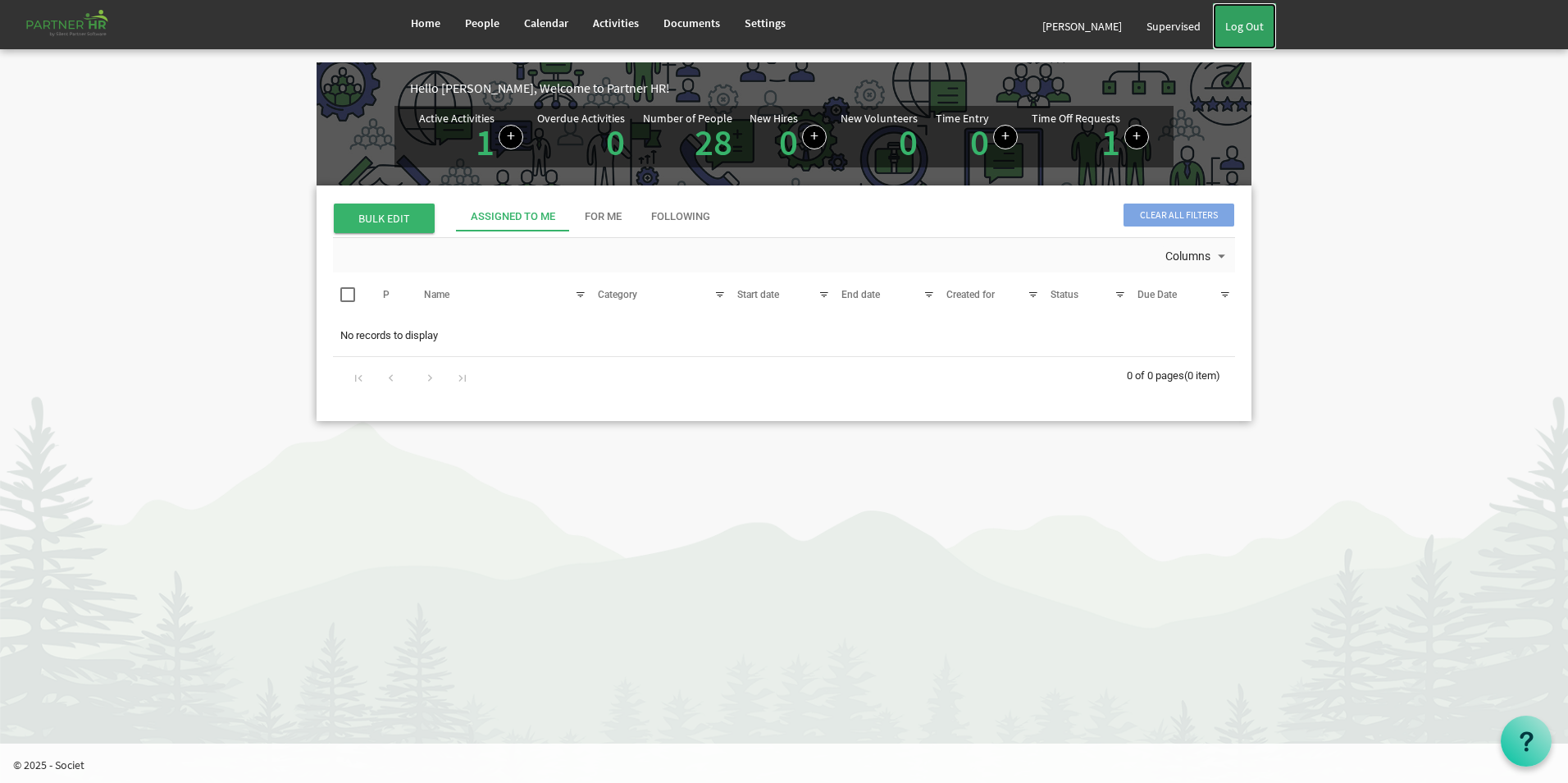
click at [1254, 27] on link "Log Out" at bounding box center [1245, 27] width 63 height 46
